Goal: Check status

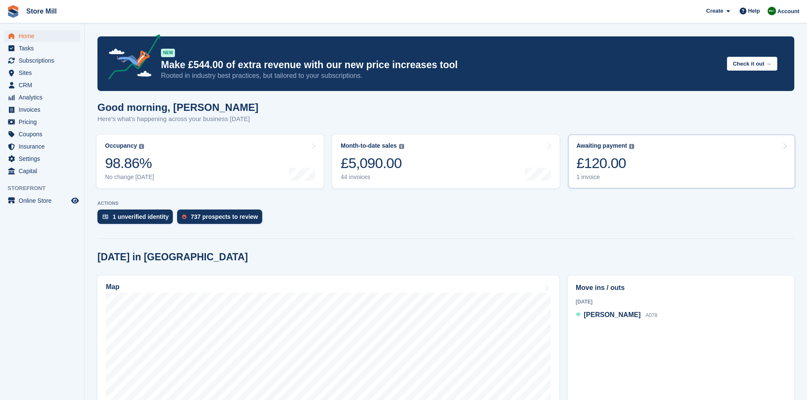
click at [651, 166] on link "Awaiting payment The total outstanding balance on all open invoices. £120.00 1 …" at bounding box center [681, 162] width 227 height 54
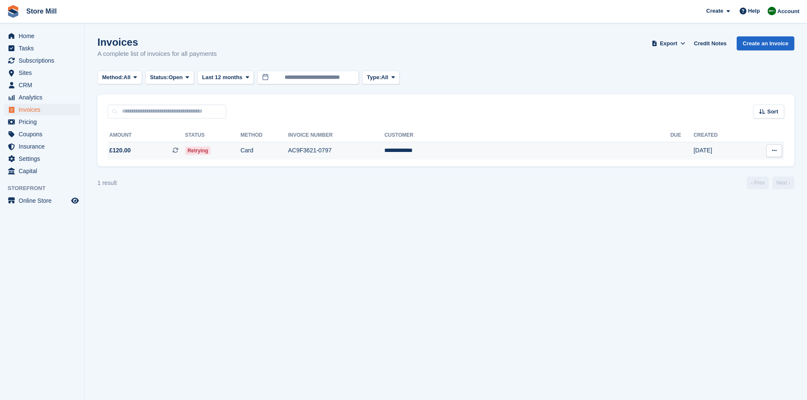
click at [240, 157] on td "Retrying" at bounding box center [212, 151] width 55 height 18
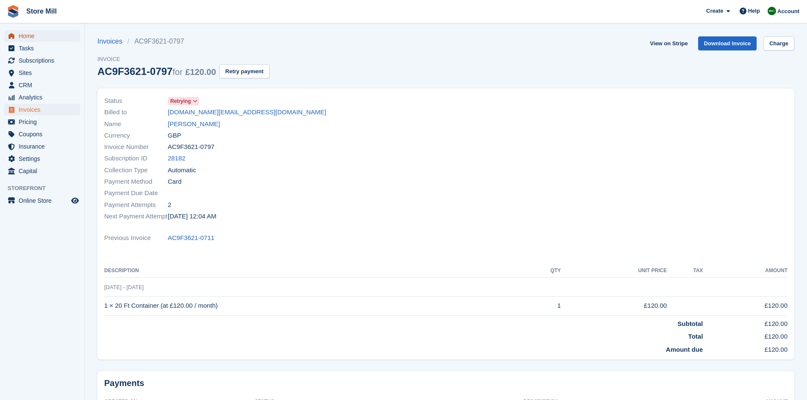
click at [36, 33] on span "Home" at bounding box center [44, 36] width 51 height 12
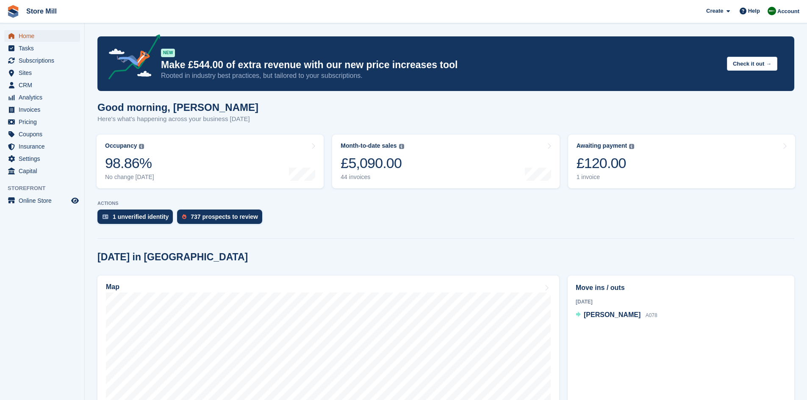
click at [33, 38] on span "Home" at bounding box center [44, 36] width 51 height 12
